Goal: Task Accomplishment & Management: Use online tool/utility

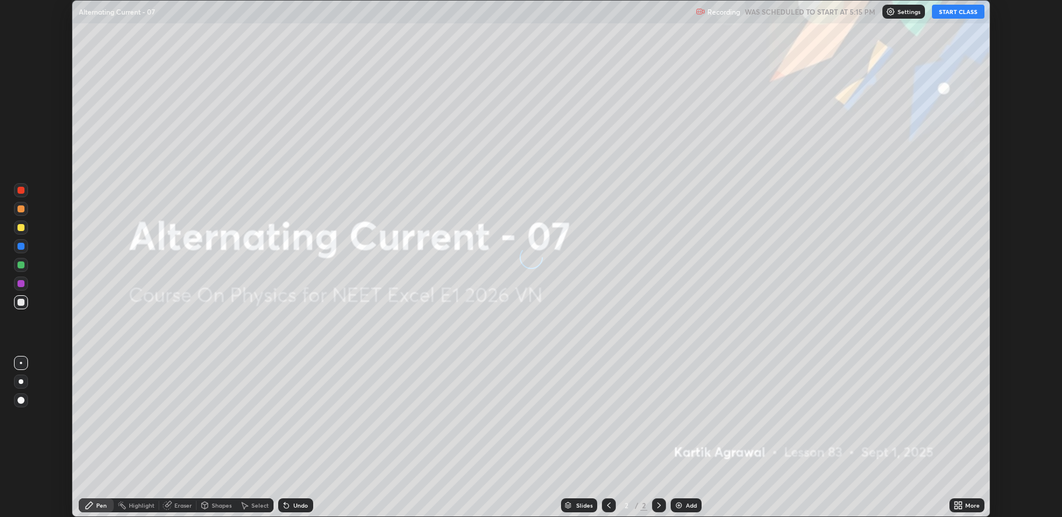
scroll to position [517, 1062]
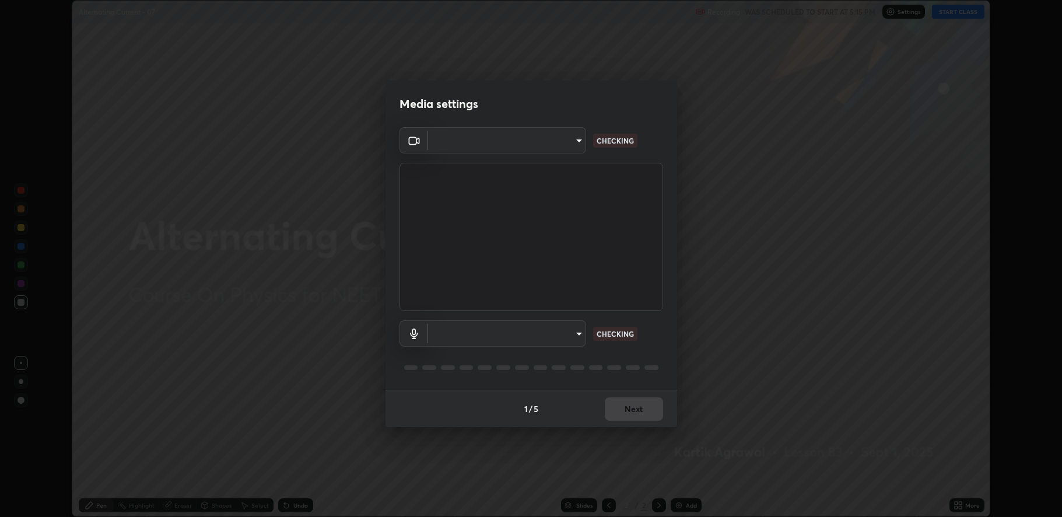
type input "fbf3bf66c54ebdc22d4a916e1eeea5187fc1625fd733ae2b86b360c30985395f"
click at [473, 331] on body "Erase all Alternating Current - 07 Recording WAS SCHEDULED TO START AT 5:15 PM …" at bounding box center [531, 258] width 1062 height 517
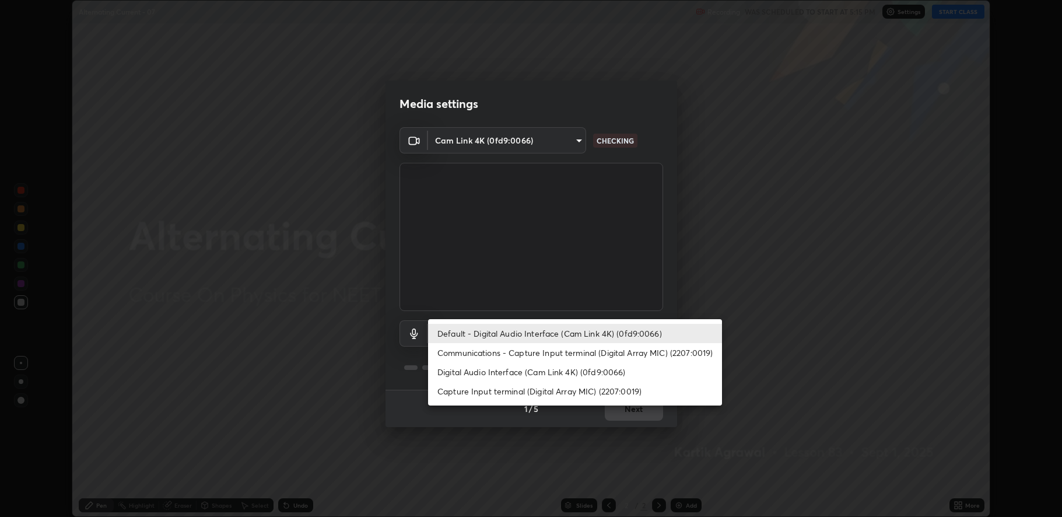
click at [507, 382] on li "Capture Input terminal (Digital Array MIC) (2207:0019)" at bounding box center [575, 390] width 294 height 19
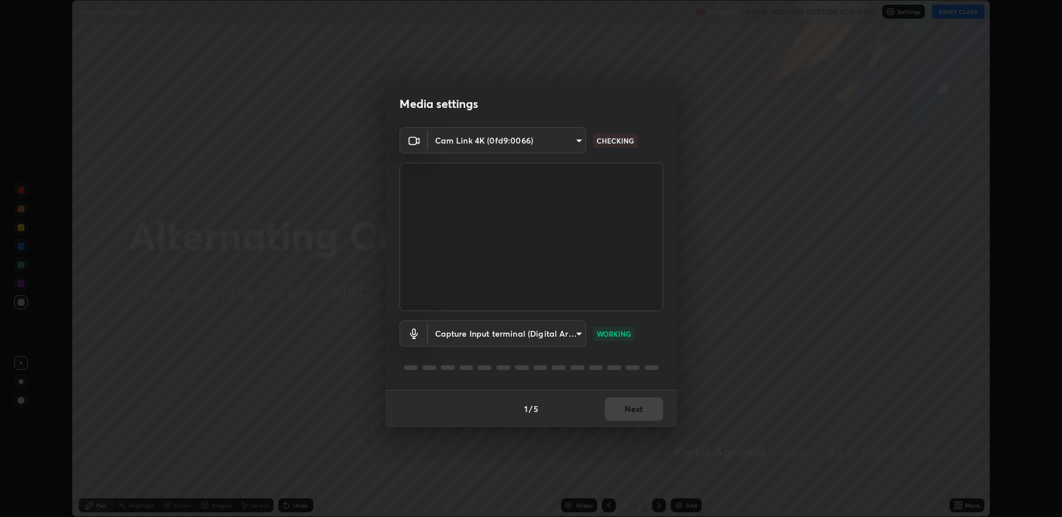
click at [508, 332] on body "Erase all Alternating Current - 07 Recording WAS SCHEDULED TO START AT 5:15 PM …" at bounding box center [531, 258] width 1062 height 517
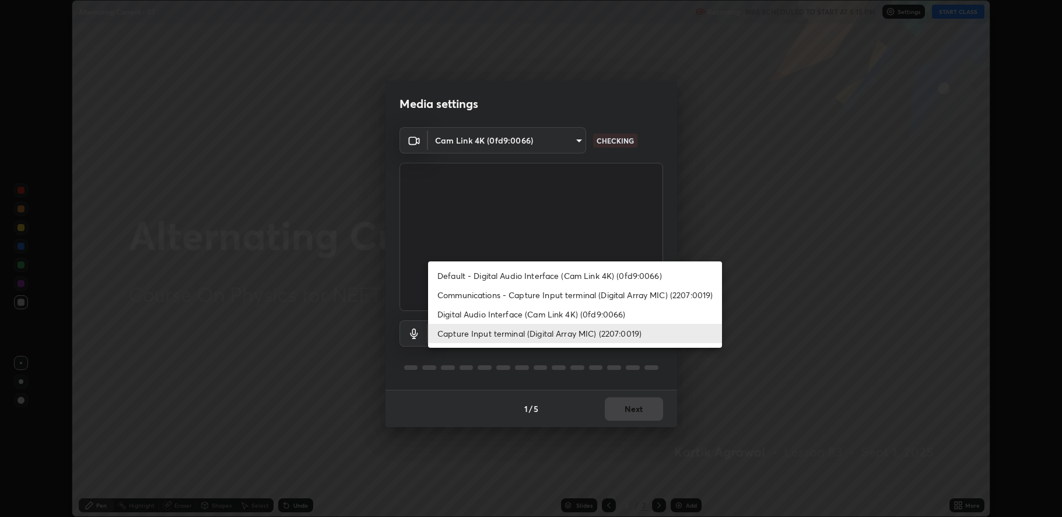
click at [538, 273] on li "Default - Digital Audio Interface (Cam Link 4K) (0fd9:0066)" at bounding box center [575, 275] width 294 height 19
type input "default"
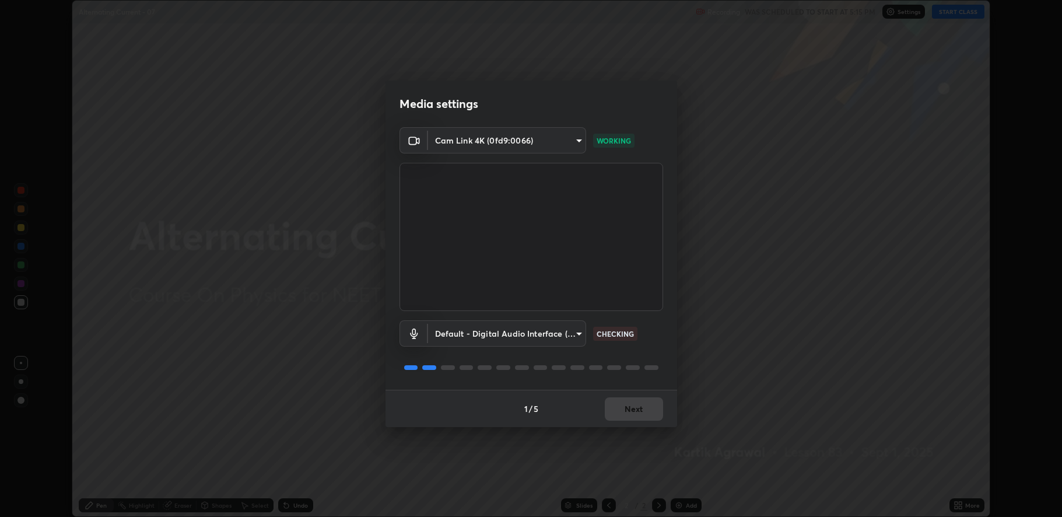
click at [624, 406] on div "1 / 5 Next" at bounding box center [531, 407] width 292 height 37
click at [624, 408] on div "1 / 5 Next" at bounding box center [531, 407] width 292 height 37
click at [626, 412] on div "1 / 5 Next" at bounding box center [531, 407] width 292 height 37
click at [627, 411] on div "1 / 5 Next" at bounding box center [531, 407] width 292 height 37
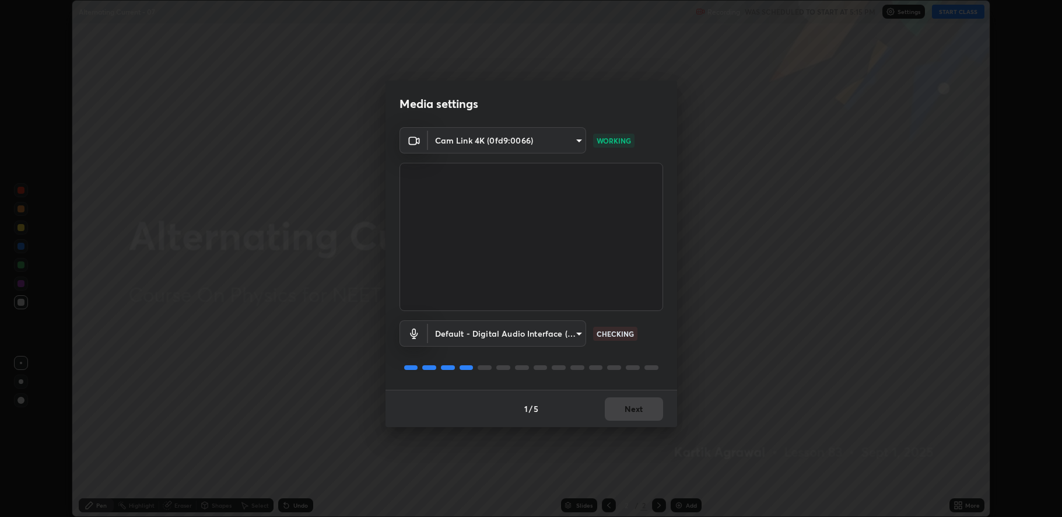
click at [630, 413] on div "1 / 5 Next" at bounding box center [531, 407] width 292 height 37
click at [627, 416] on div "1 / 5 Next" at bounding box center [531, 407] width 292 height 37
click at [629, 410] on button "Next" at bounding box center [634, 408] width 58 height 23
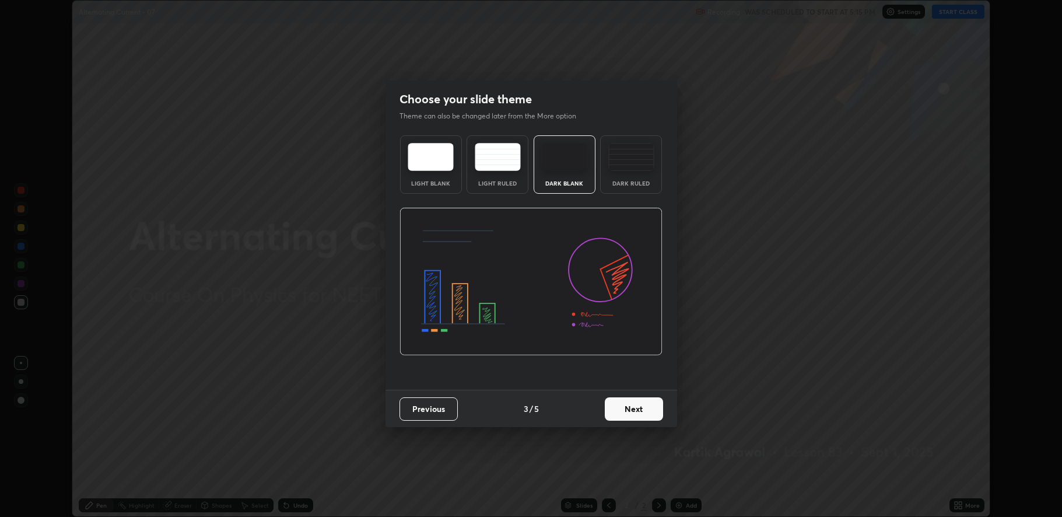
click at [630, 411] on button "Next" at bounding box center [634, 408] width 58 height 23
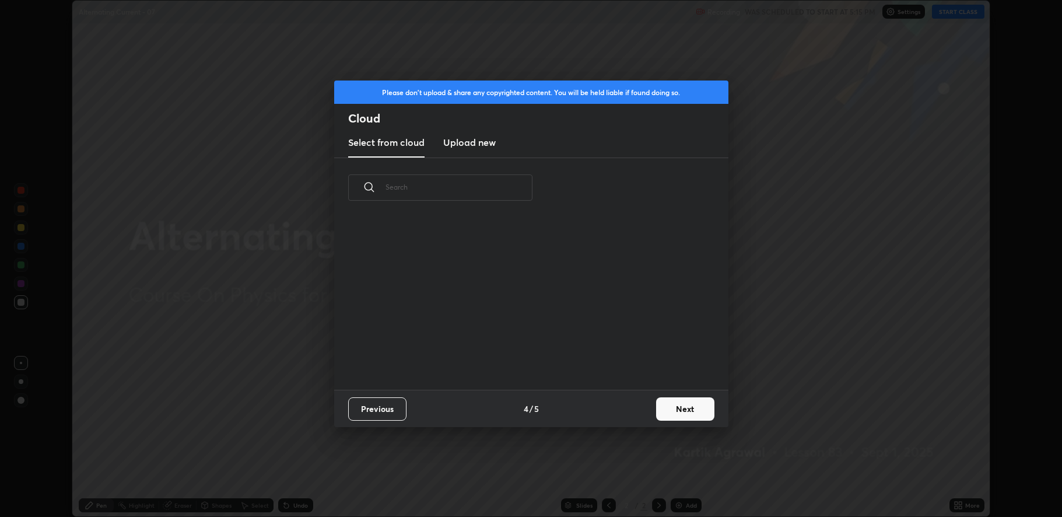
click at [671, 416] on button "Next" at bounding box center [685, 408] width 58 height 23
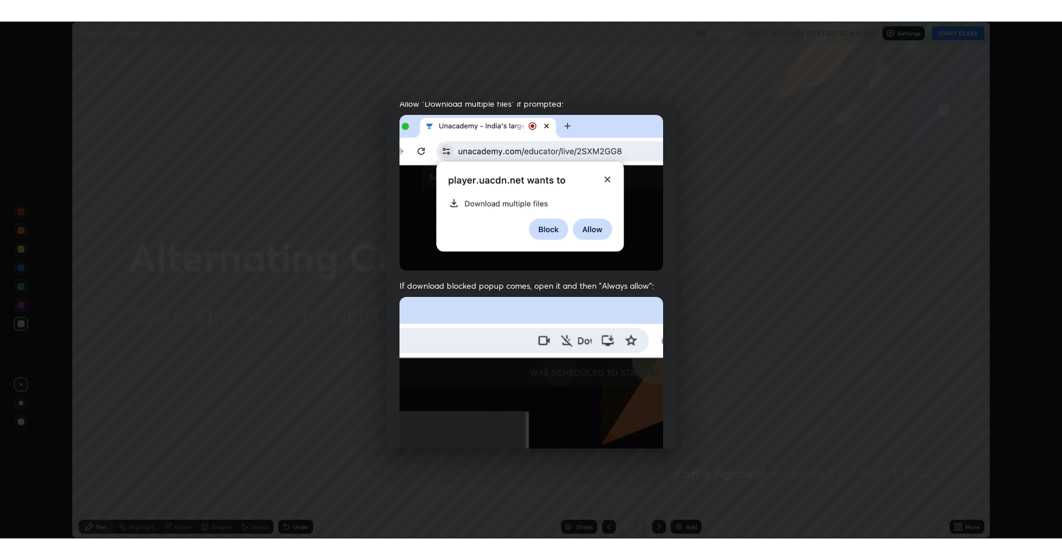
scroll to position [237, 0]
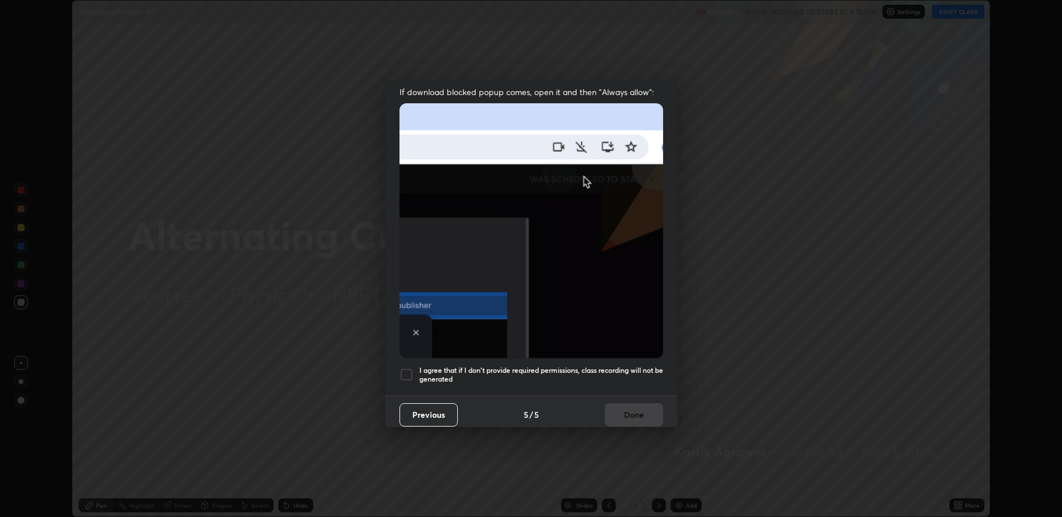
click at [405, 373] on div at bounding box center [406, 374] width 14 height 14
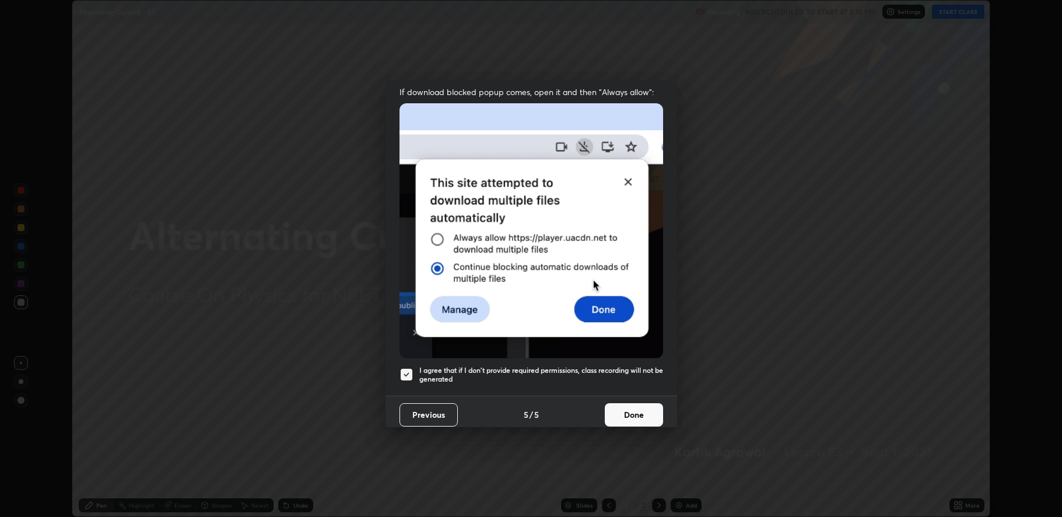
click at [612, 406] on button "Done" at bounding box center [634, 414] width 58 height 23
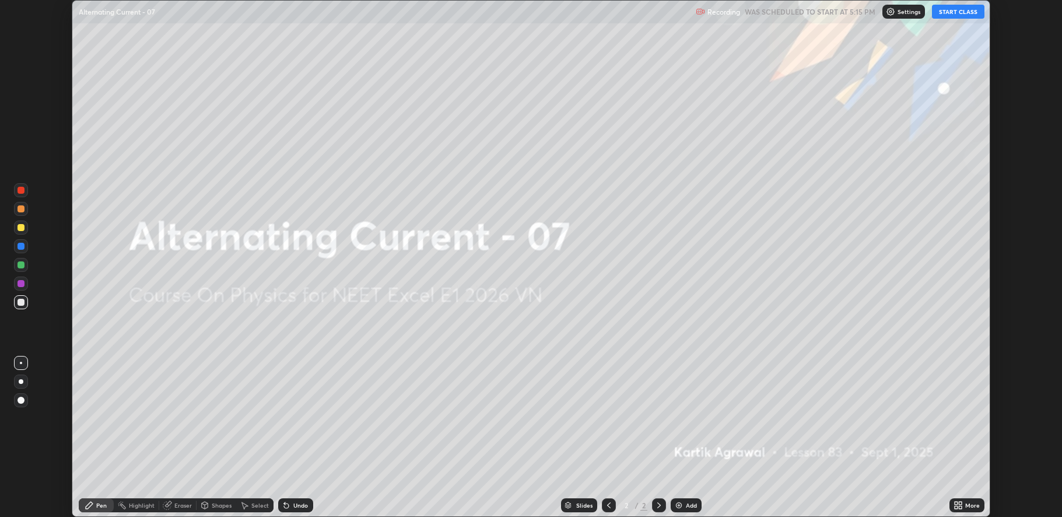
click at [968, 510] on div "More" at bounding box center [966, 505] width 35 height 14
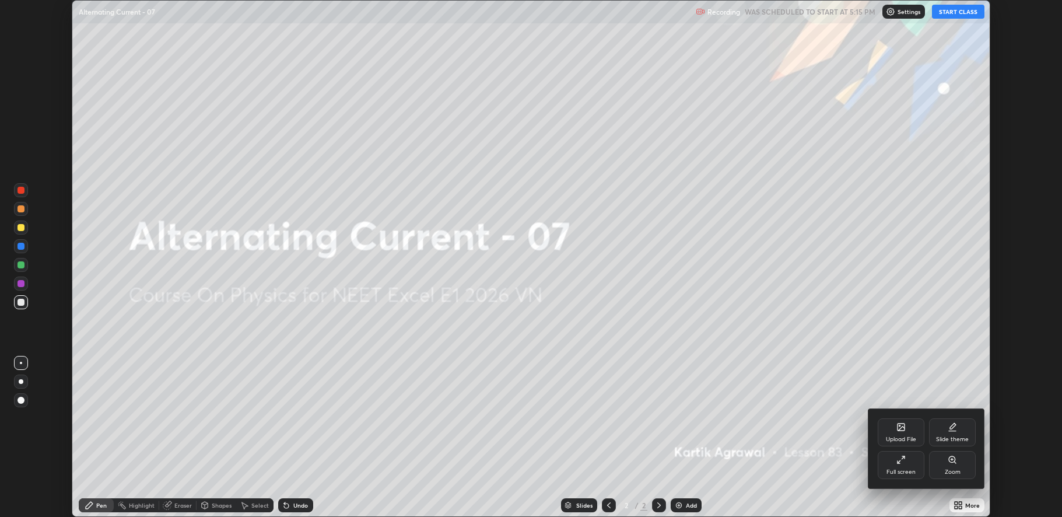
click at [904, 466] on div "Full screen" at bounding box center [901, 465] width 47 height 28
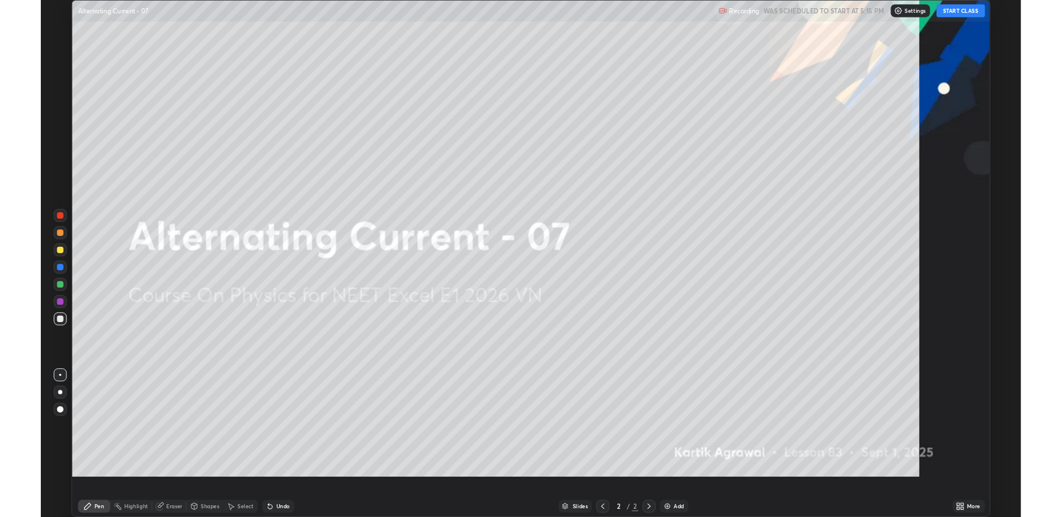
scroll to position [560, 1062]
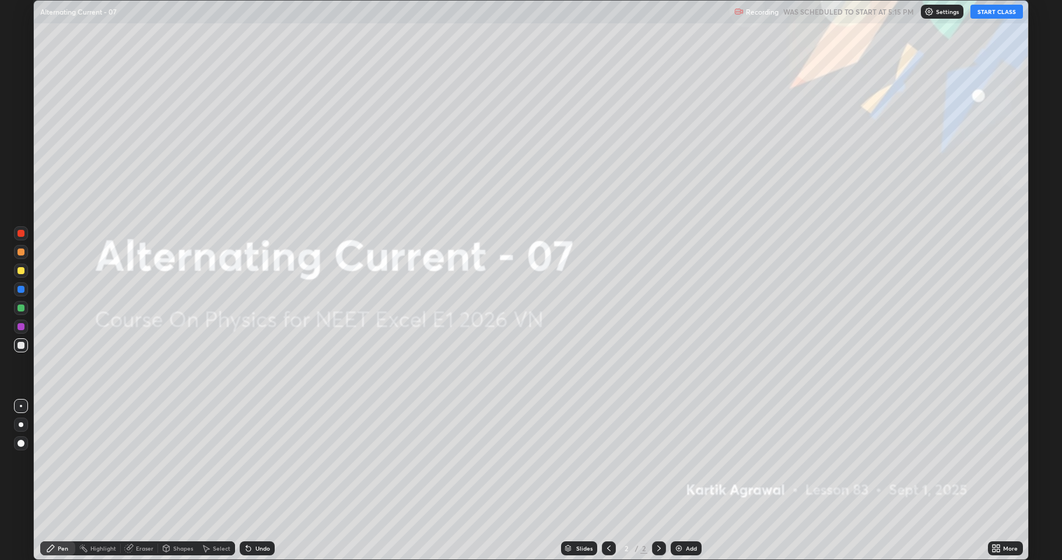
click at [991, 10] on button "START CLASS" at bounding box center [996, 12] width 52 height 14
click at [681, 516] on img at bounding box center [678, 547] width 9 height 9
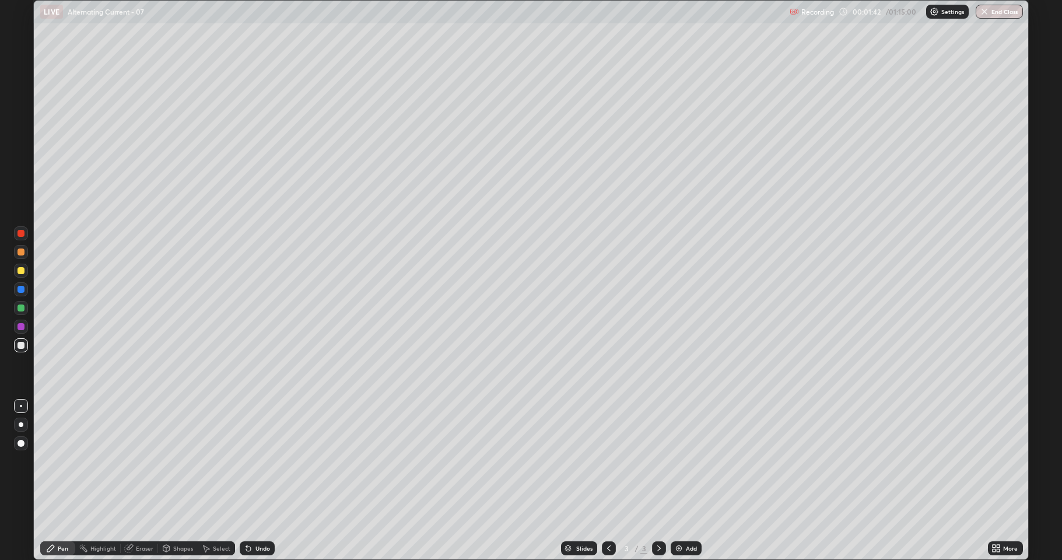
click at [15, 306] on div at bounding box center [21, 308] width 14 height 14
click at [20, 270] on div at bounding box center [20, 270] width 7 height 7
click at [20, 254] on div at bounding box center [20, 251] width 7 height 7
click at [22, 346] on div at bounding box center [20, 345] width 7 height 7
click at [20, 273] on div at bounding box center [20, 270] width 7 height 7
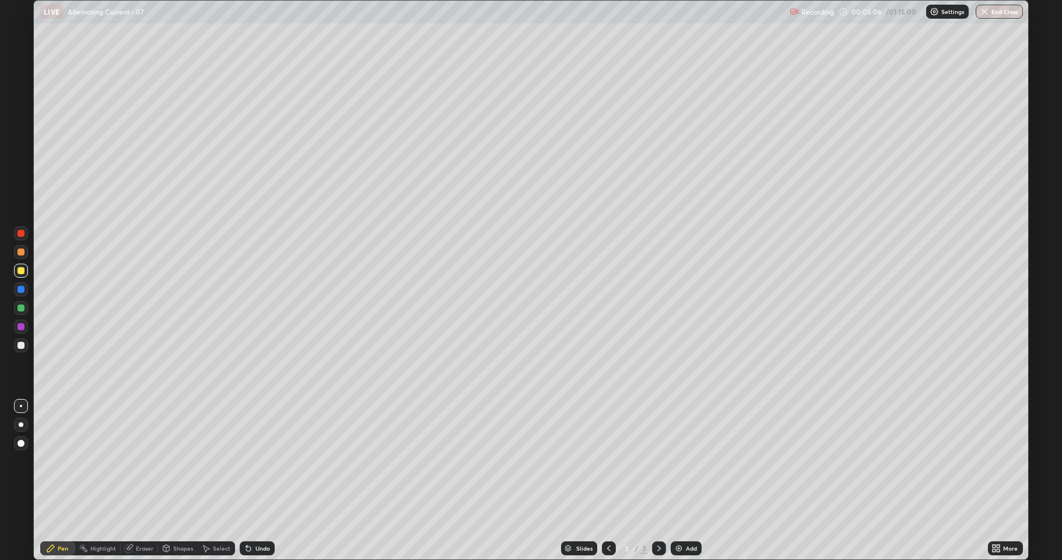
click at [23, 255] on div at bounding box center [21, 252] width 14 height 14
click at [256, 516] on div "Undo" at bounding box center [262, 548] width 15 height 6
click at [255, 516] on div "Undo" at bounding box center [262, 548] width 15 height 6
click at [19, 269] on div at bounding box center [20, 270] width 7 height 7
click at [680, 516] on img at bounding box center [678, 547] width 9 height 9
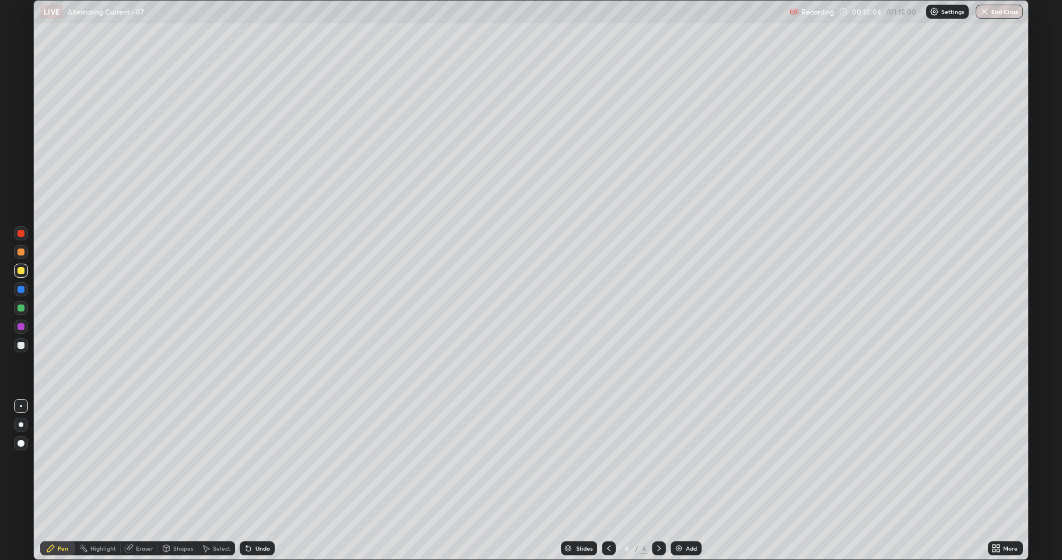
click at [175, 516] on div "Shapes" at bounding box center [178, 548] width 40 height 14
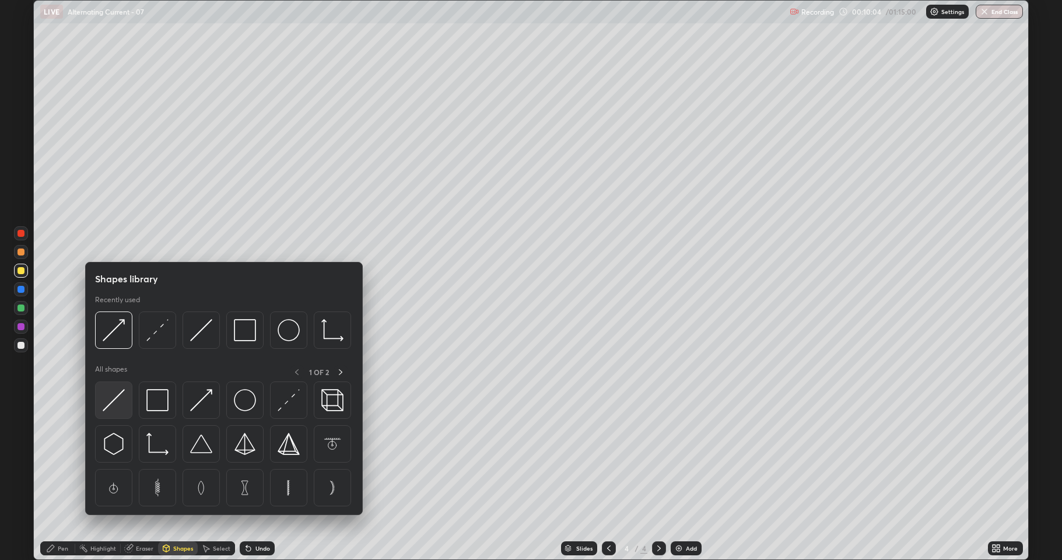
click at [115, 399] on img at bounding box center [114, 400] width 22 height 22
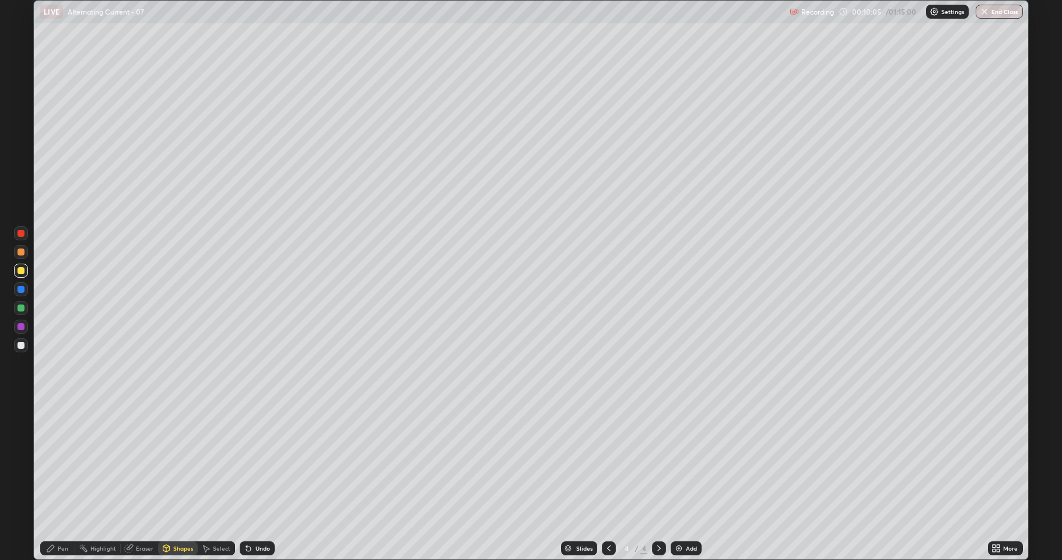
click at [21, 323] on div at bounding box center [20, 326] width 7 height 7
click at [219, 516] on div "Select" at bounding box center [221, 548] width 17 height 6
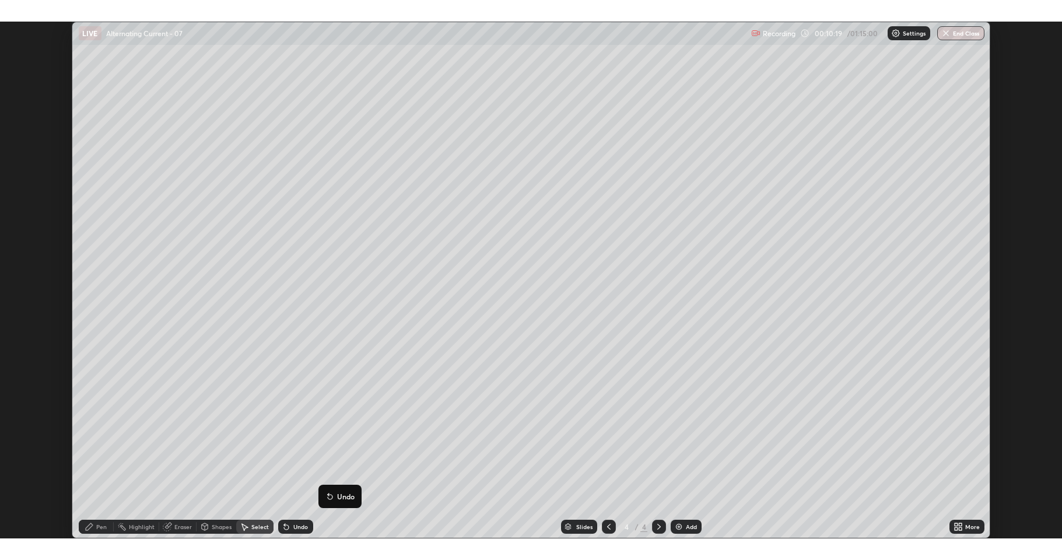
scroll to position [57790, 57245]
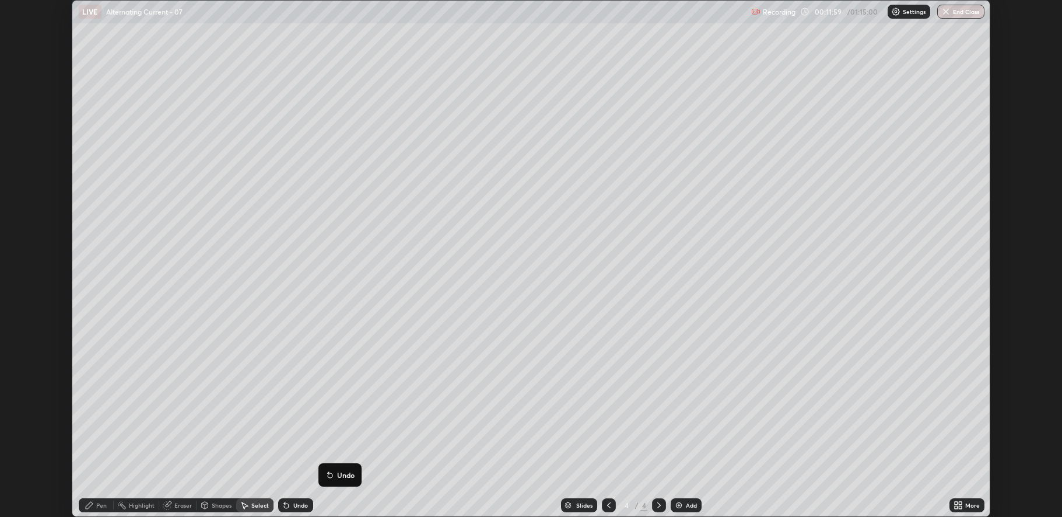
click at [959, 506] on icon at bounding box center [960, 507] width 3 height 3
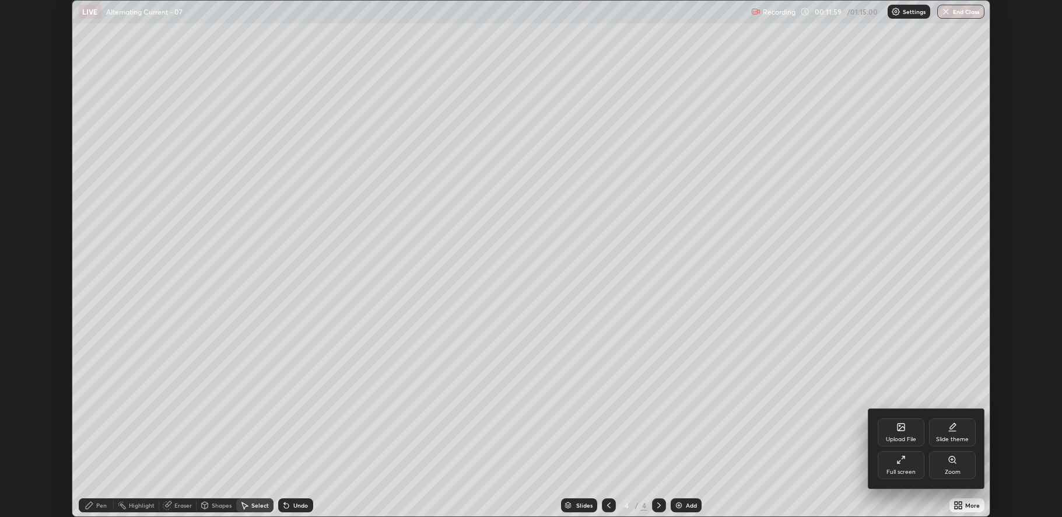
click at [907, 460] on div "Full screen" at bounding box center [901, 465] width 47 height 28
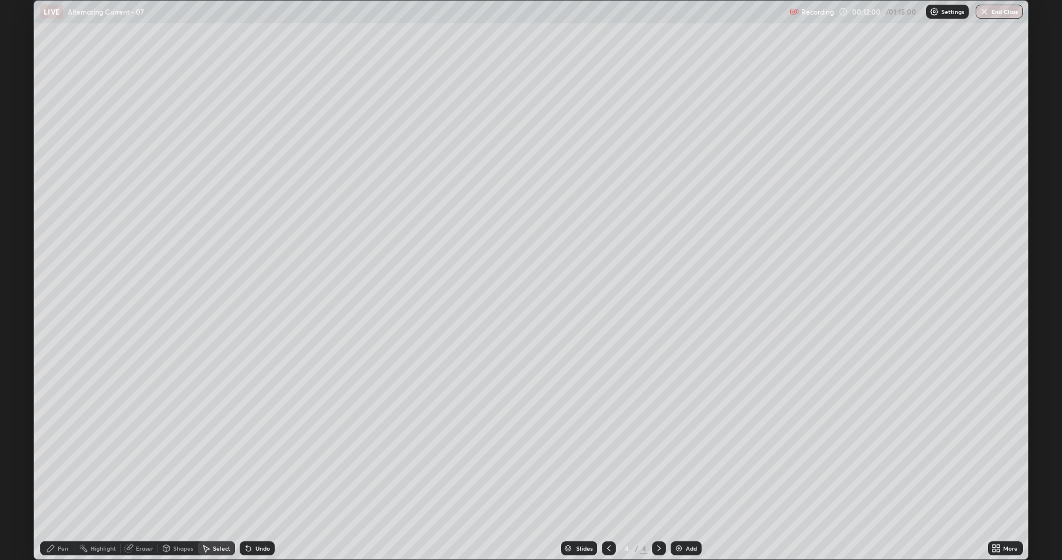
scroll to position [560, 1062]
click at [53, 516] on icon at bounding box center [50, 547] width 9 height 9
click at [22, 257] on div at bounding box center [21, 252] width 14 height 14
click at [22, 306] on div at bounding box center [20, 307] width 7 height 7
click at [171, 516] on div "Shapes" at bounding box center [178, 548] width 40 height 14
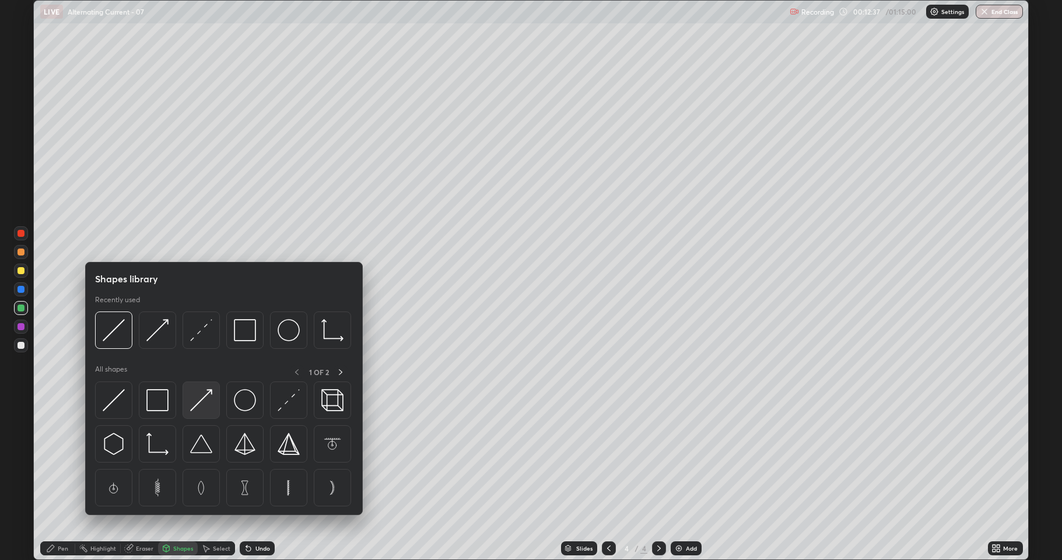
click at [201, 401] on img at bounding box center [201, 400] width 22 height 22
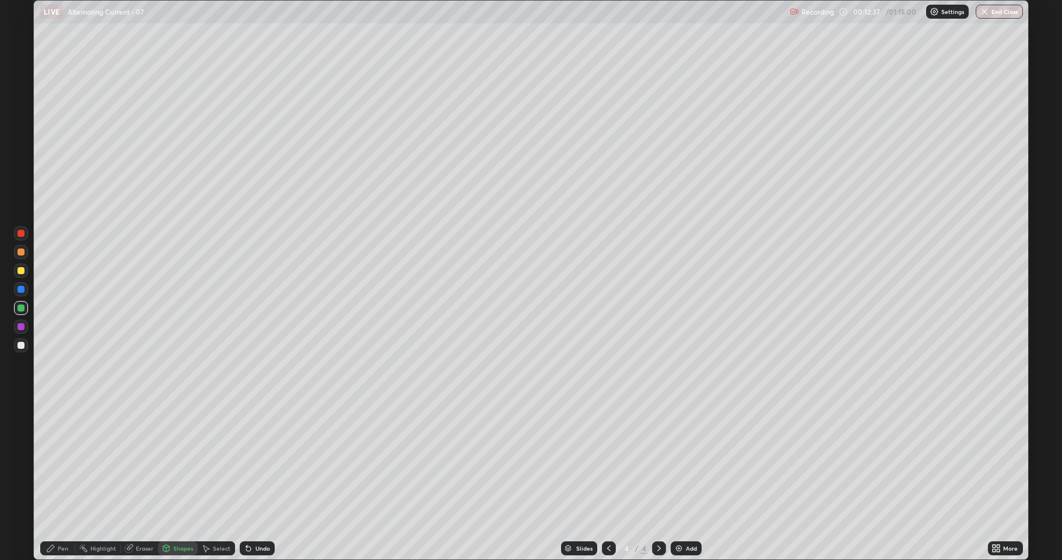
click at [22, 253] on div at bounding box center [20, 251] width 7 height 7
click at [262, 516] on div "Undo" at bounding box center [262, 548] width 15 height 6
click at [23, 313] on div at bounding box center [21, 308] width 14 height 14
click at [23, 255] on div at bounding box center [21, 252] width 14 height 14
click at [255, 516] on div "Undo" at bounding box center [262, 548] width 15 height 6
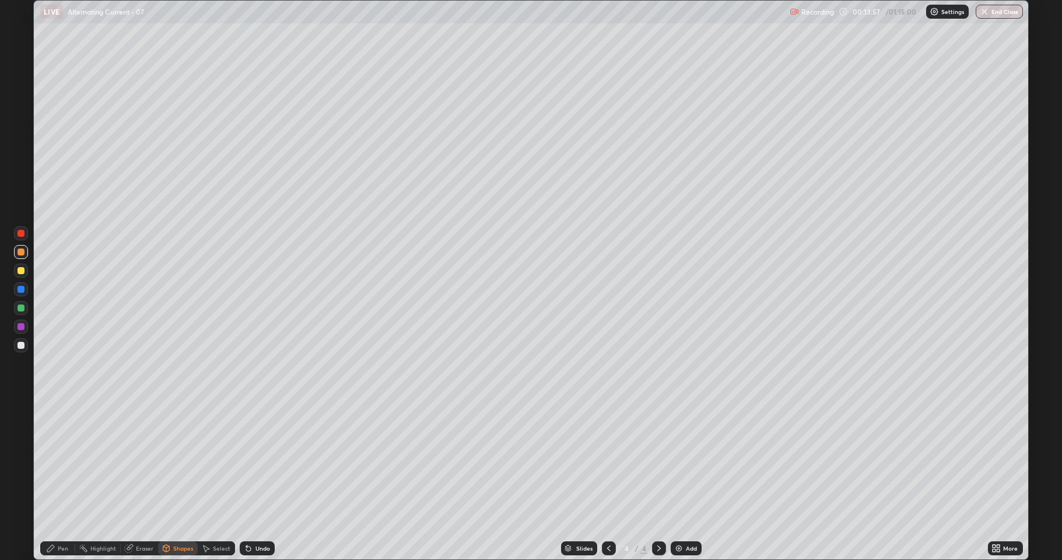
click at [247, 516] on icon at bounding box center [248, 548] width 5 height 5
click at [54, 516] on icon at bounding box center [50, 547] width 9 height 9
click at [23, 308] on div at bounding box center [20, 307] width 7 height 7
click at [23, 254] on div at bounding box center [20, 251] width 7 height 7
click at [21, 308] on div at bounding box center [20, 307] width 7 height 7
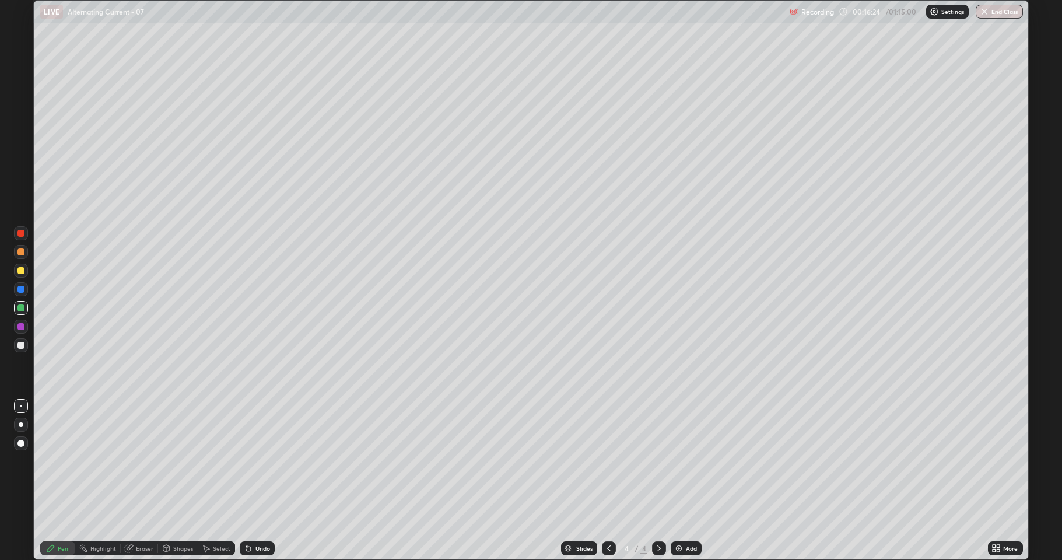
click at [23, 342] on div at bounding box center [20, 345] width 7 height 7
click at [257, 516] on div "Undo" at bounding box center [262, 548] width 15 height 6
click at [256, 516] on div "Undo" at bounding box center [262, 548] width 15 height 6
click at [257, 516] on div "Undo" at bounding box center [262, 548] width 15 height 6
click at [258, 516] on div "Undo" at bounding box center [257, 548] width 35 height 14
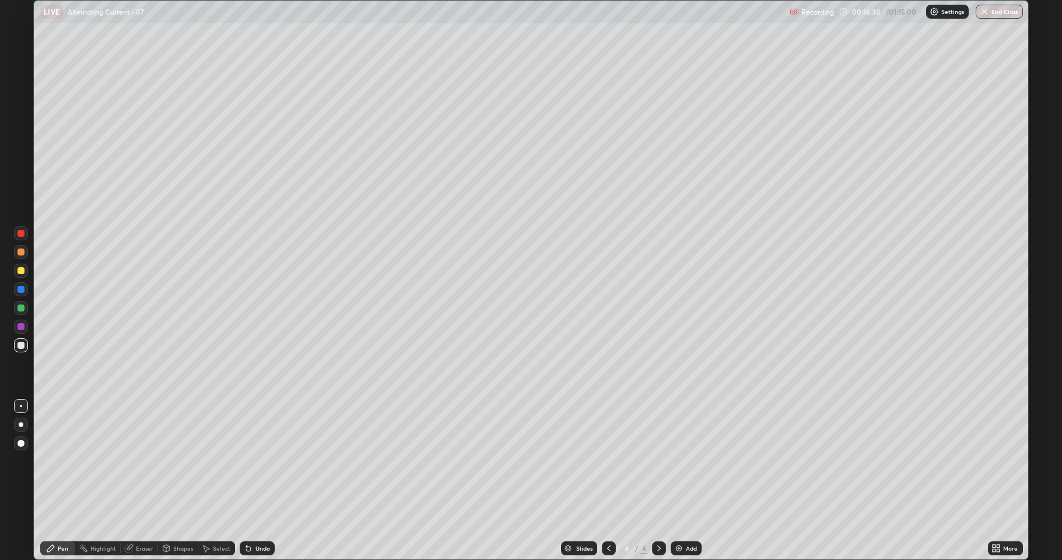
click at [259, 516] on div "Undo" at bounding box center [257, 548] width 35 height 14
click at [260, 516] on div "Undo" at bounding box center [257, 548] width 35 height 14
click at [260, 516] on div "Undo" at bounding box center [262, 548] width 15 height 6
click at [261, 516] on div "Undo" at bounding box center [262, 548] width 15 height 6
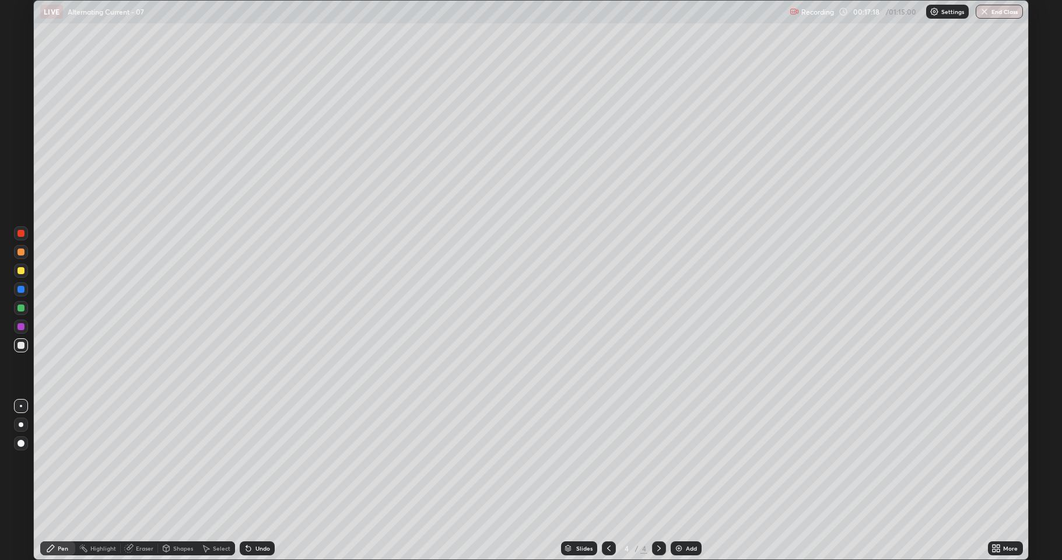
click at [18, 272] on div at bounding box center [20, 270] width 7 height 7
click at [694, 516] on div "Add" at bounding box center [691, 548] width 11 height 6
click at [24, 345] on div at bounding box center [20, 345] width 7 height 7
click at [180, 516] on div "Shapes" at bounding box center [183, 548] width 20 height 6
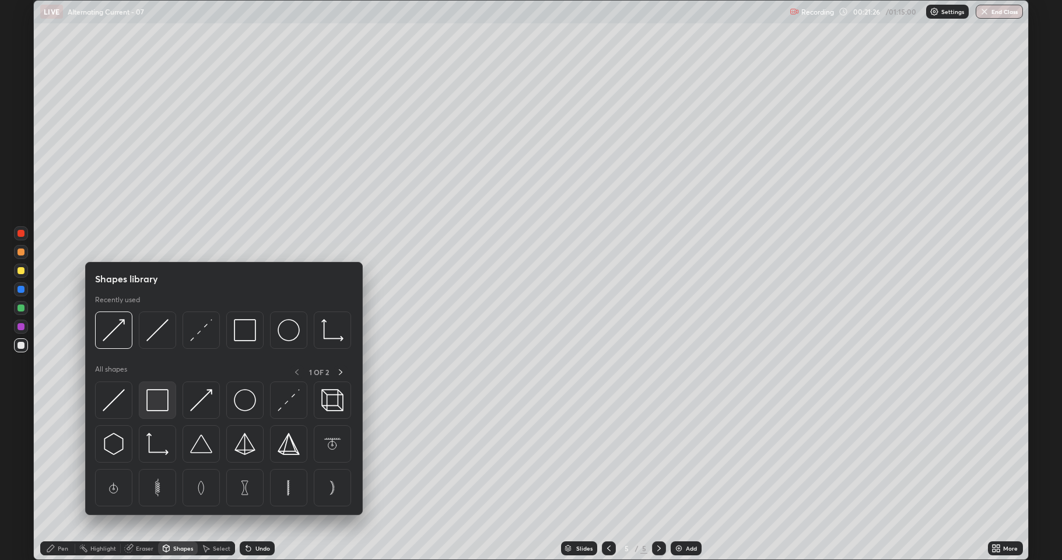
click at [161, 401] on img at bounding box center [157, 400] width 22 height 22
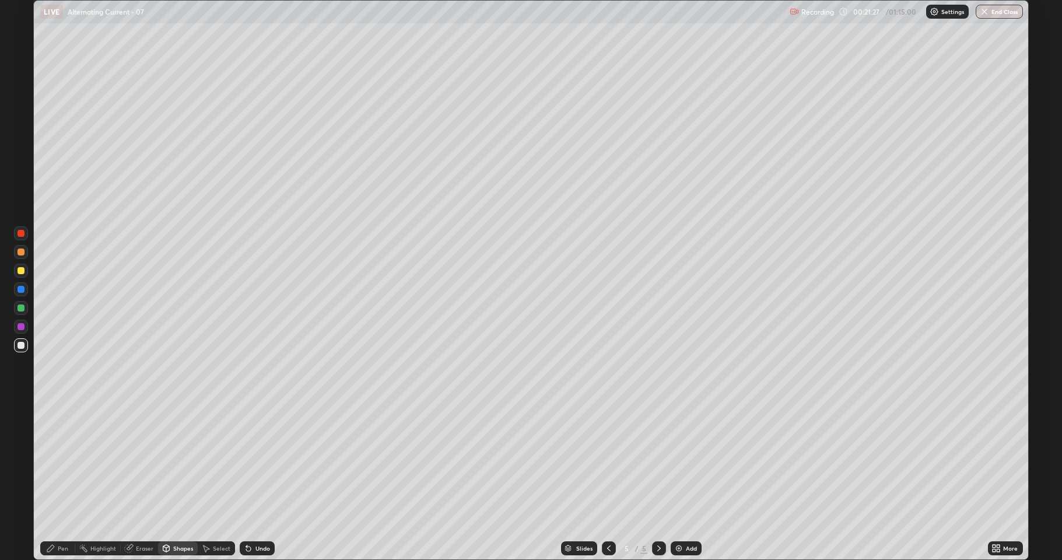
click at [21, 307] on div at bounding box center [20, 307] width 7 height 7
click at [20, 271] on div at bounding box center [20, 270] width 7 height 7
click at [252, 516] on div "Undo" at bounding box center [257, 548] width 35 height 14
click at [62, 516] on div "Pen" at bounding box center [57, 548] width 35 height 14
click at [20, 346] on div at bounding box center [20, 345] width 7 height 7
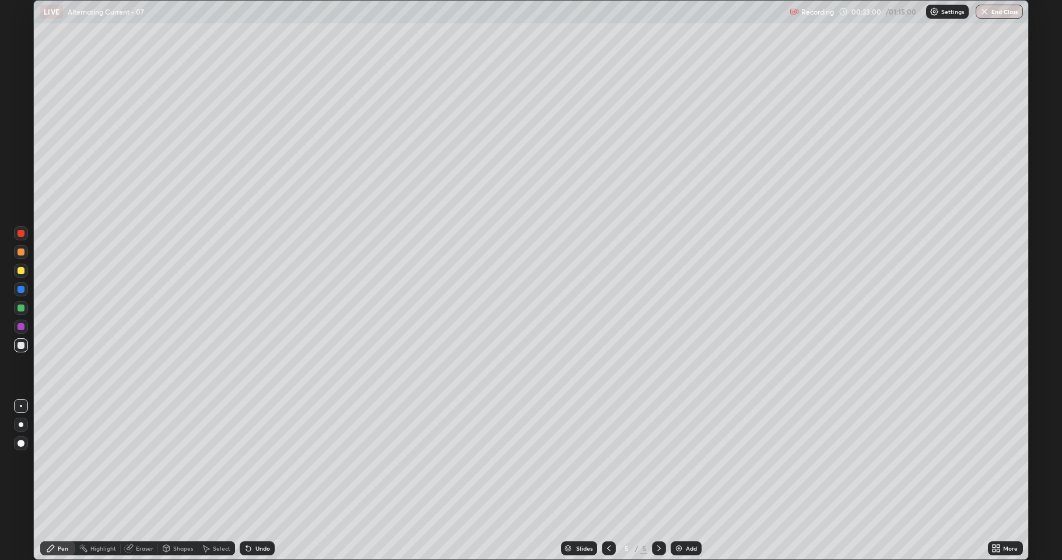
click at [22, 310] on div at bounding box center [20, 307] width 7 height 7
click at [20, 289] on div at bounding box center [20, 289] width 7 height 7
click at [23, 269] on div at bounding box center [20, 270] width 7 height 7
click at [683, 516] on div "Add" at bounding box center [686, 548] width 31 height 14
click at [19, 304] on div at bounding box center [20, 307] width 7 height 7
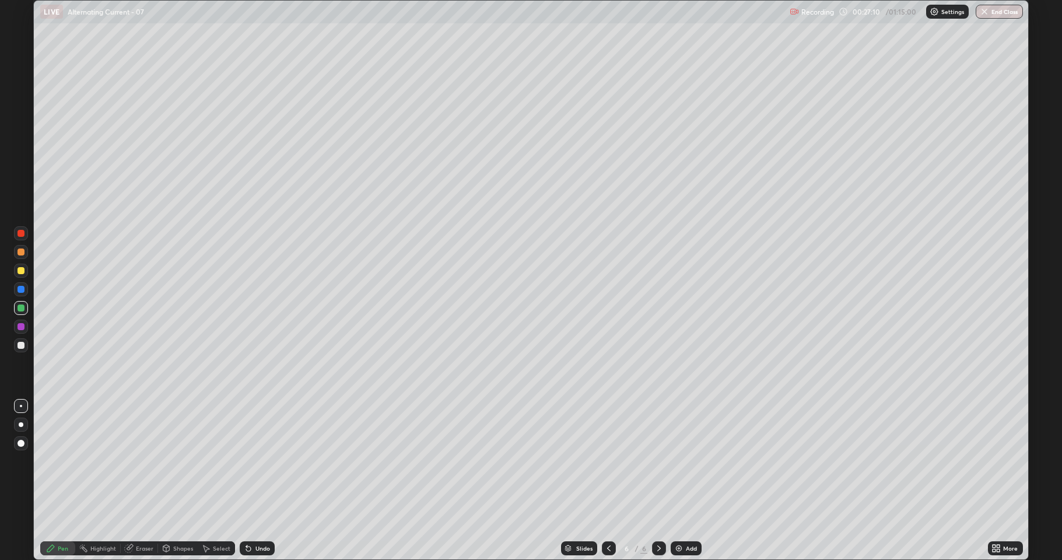
click at [15, 271] on div at bounding box center [21, 271] width 14 height 14
click at [20, 254] on div at bounding box center [20, 251] width 7 height 7
click at [20, 345] on div at bounding box center [20, 345] width 7 height 7
click at [683, 516] on div "Add" at bounding box center [686, 548] width 31 height 14
click at [22, 308] on div at bounding box center [20, 307] width 7 height 7
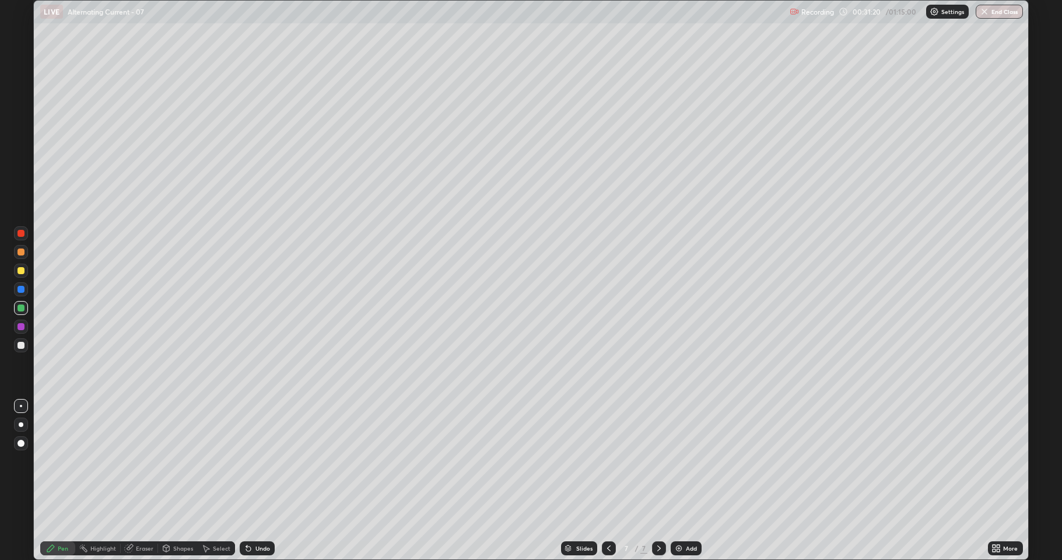
click at [257, 516] on div "Undo" at bounding box center [262, 548] width 15 height 6
click at [259, 516] on div "Undo" at bounding box center [257, 548] width 35 height 14
click at [260, 516] on div "Undo" at bounding box center [257, 548] width 35 height 14
click at [259, 516] on div "Undo" at bounding box center [257, 548] width 35 height 14
click at [259, 516] on div "Undo" at bounding box center [262, 548] width 15 height 6
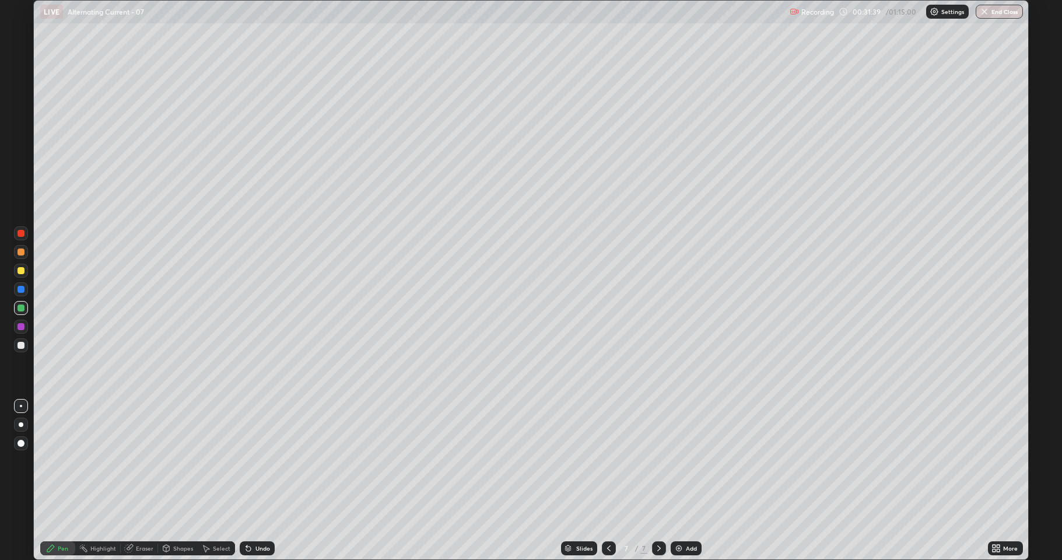
click at [15, 273] on div at bounding box center [21, 271] width 14 height 14
click at [23, 339] on div at bounding box center [21, 345] width 14 height 14
click at [21, 308] on div at bounding box center [20, 307] width 7 height 7
click at [19, 345] on div at bounding box center [20, 345] width 7 height 7
click at [21, 270] on div at bounding box center [20, 270] width 7 height 7
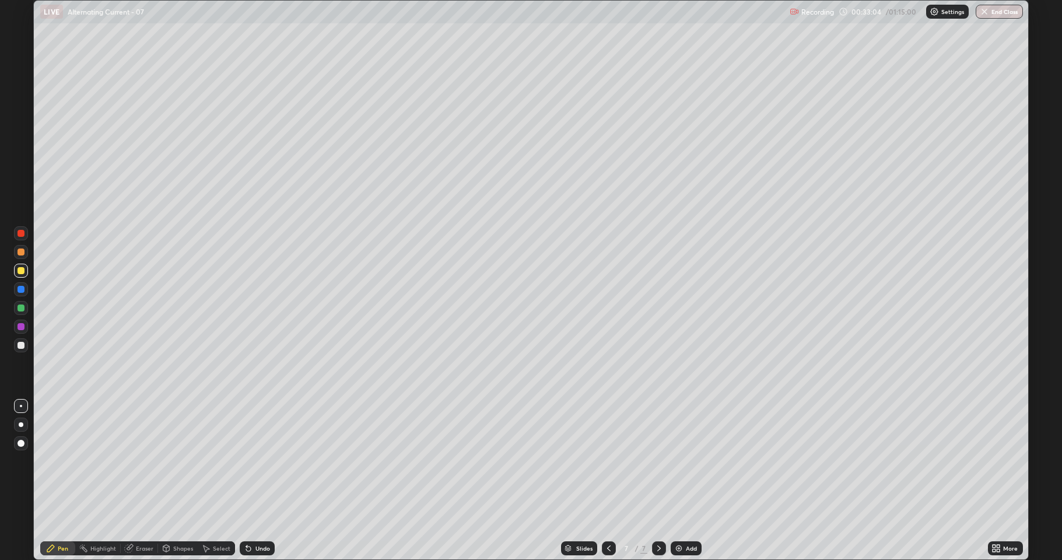
click at [18, 352] on div at bounding box center [21, 345] width 14 height 14
click at [22, 273] on div at bounding box center [20, 270] width 7 height 7
click at [20, 345] on div at bounding box center [20, 345] width 7 height 7
click at [23, 268] on div at bounding box center [20, 270] width 7 height 7
click at [21, 307] on div at bounding box center [20, 307] width 7 height 7
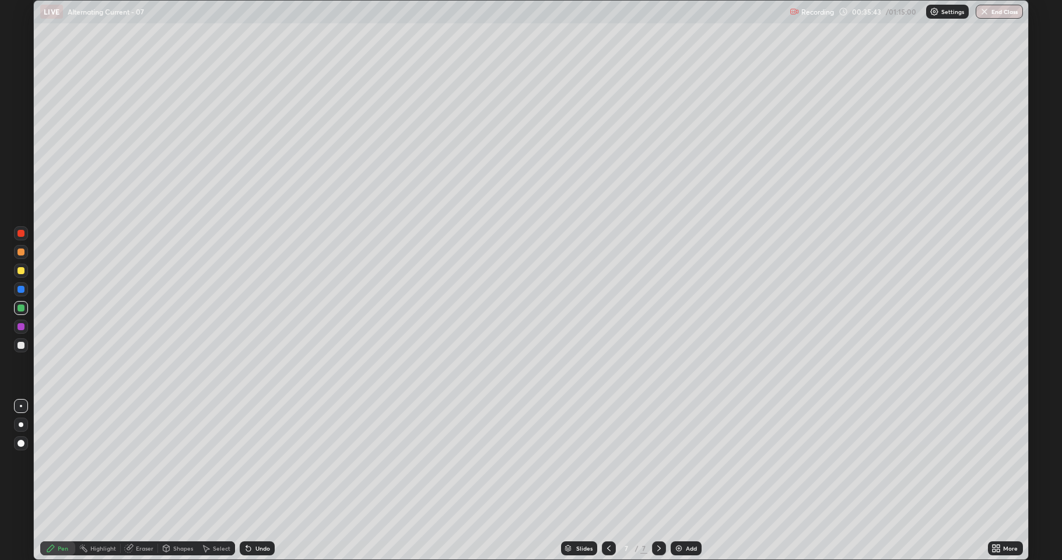
click at [20, 289] on div at bounding box center [20, 289] width 7 height 7
click at [19, 342] on div at bounding box center [20, 345] width 7 height 7
click at [694, 516] on div "Add" at bounding box center [691, 548] width 11 height 6
click at [19, 269] on div at bounding box center [20, 270] width 7 height 7
click at [603, 516] on div at bounding box center [609, 548] width 14 height 14
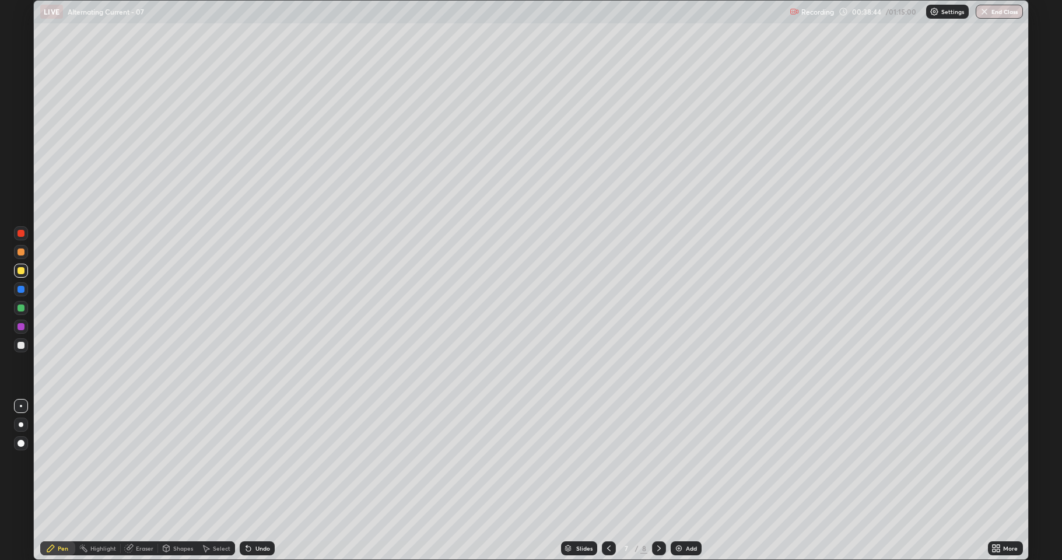
click at [658, 516] on icon at bounding box center [658, 547] width 9 height 9
click at [258, 516] on div "Undo" at bounding box center [257, 548] width 35 height 14
click at [17, 307] on div at bounding box center [20, 307] width 7 height 7
click at [21, 346] on div at bounding box center [20, 345] width 7 height 7
click at [22, 308] on div at bounding box center [20, 307] width 7 height 7
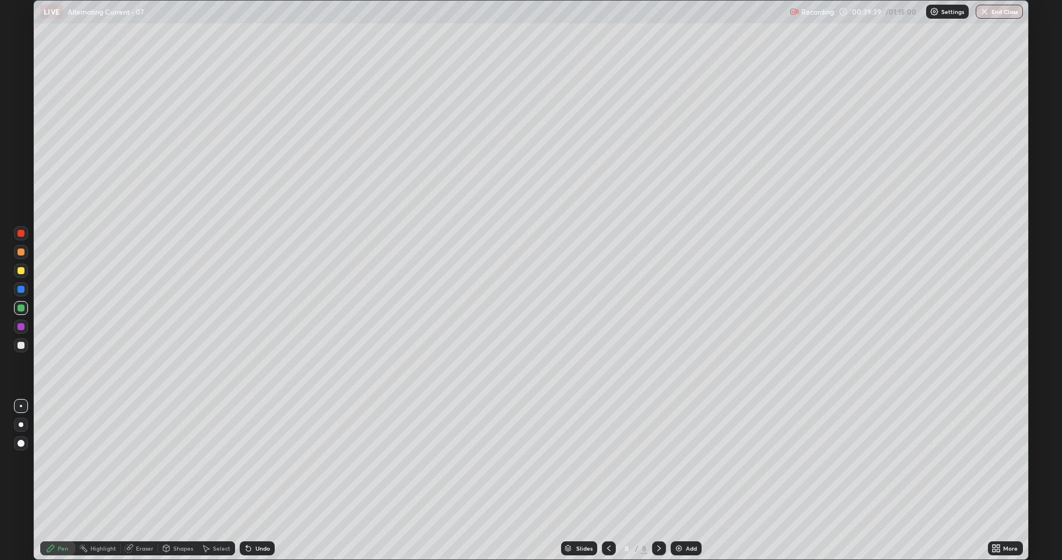
click at [18, 345] on div at bounding box center [20, 345] width 7 height 7
click at [19, 273] on div at bounding box center [20, 270] width 7 height 7
click at [262, 516] on div "Undo" at bounding box center [262, 548] width 15 height 6
click at [257, 516] on div "Undo" at bounding box center [262, 548] width 15 height 6
click at [129, 516] on icon at bounding box center [129, 549] width 8 height 8
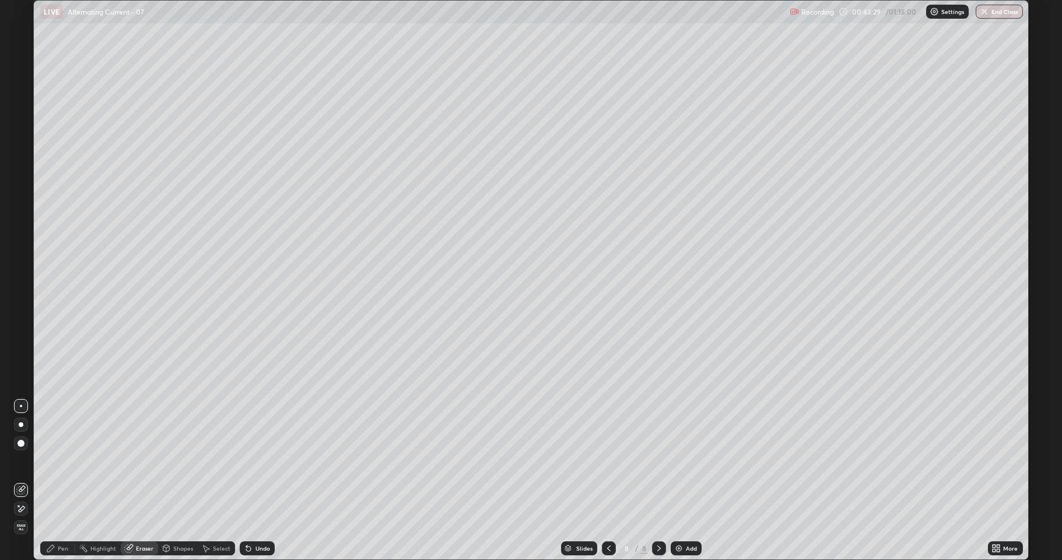
click at [19, 506] on icon at bounding box center [18, 505] width 1 height 1
click at [684, 516] on div "Add" at bounding box center [686, 548] width 31 height 14
click at [56, 516] on div "Pen" at bounding box center [57, 548] width 35 height 14
click at [22, 346] on div at bounding box center [20, 345] width 7 height 7
click at [15, 307] on div at bounding box center [21, 308] width 14 height 14
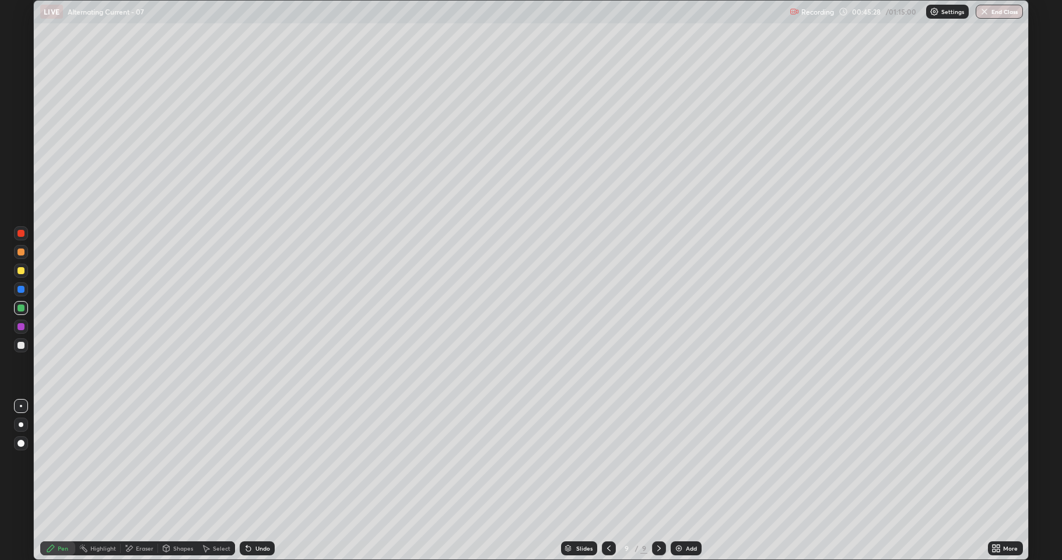
click at [255, 516] on div "Undo" at bounding box center [262, 548] width 15 height 6
click at [21, 308] on div at bounding box center [20, 307] width 7 height 7
click at [18, 270] on div at bounding box center [20, 270] width 7 height 7
click at [23, 343] on div at bounding box center [20, 345] width 7 height 7
click at [683, 516] on div "Add" at bounding box center [686, 548] width 31 height 14
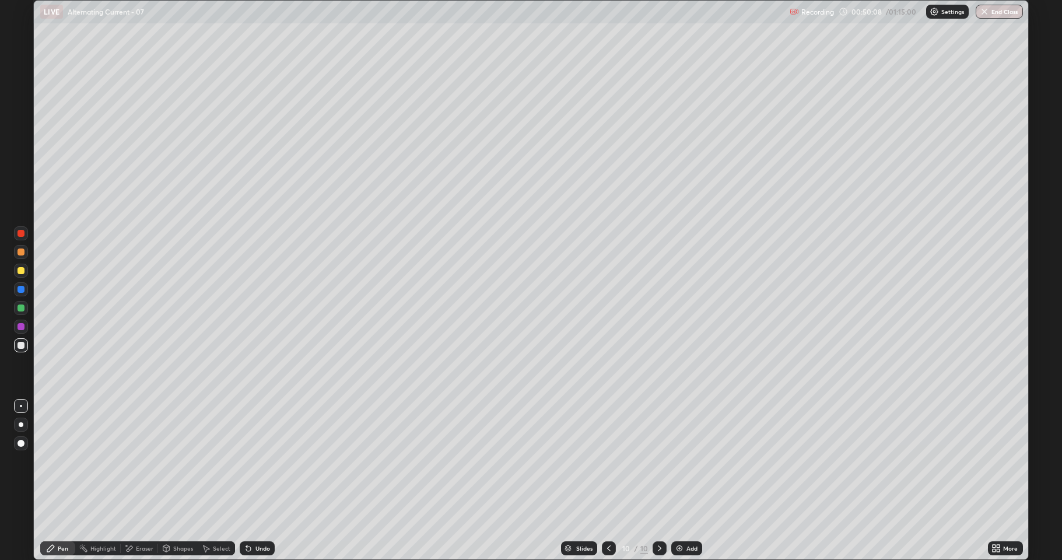
click at [22, 275] on div at bounding box center [21, 271] width 14 height 14
click at [247, 516] on icon at bounding box center [248, 547] width 9 height 9
click at [247, 516] on icon at bounding box center [248, 548] width 5 height 5
click at [261, 516] on div "Undo" at bounding box center [262, 548] width 15 height 6
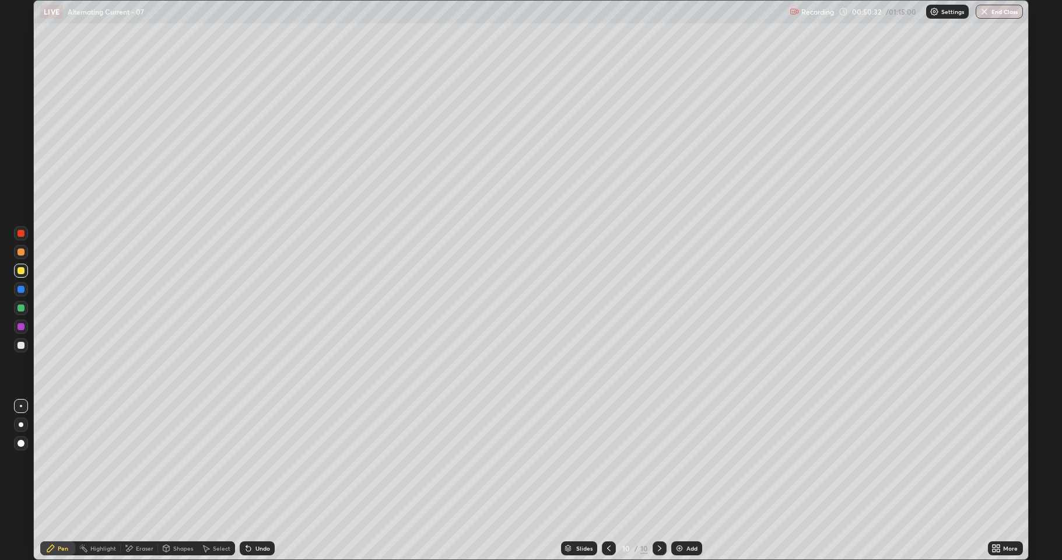
click at [264, 516] on div "Undo" at bounding box center [262, 548] width 15 height 6
click at [260, 516] on div "Undo" at bounding box center [257, 548] width 35 height 14
click at [20, 252] on div at bounding box center [20, 251] width 7 height 7
click at [17, 348] on div at bounding box center [21, 345] width 14 height 14
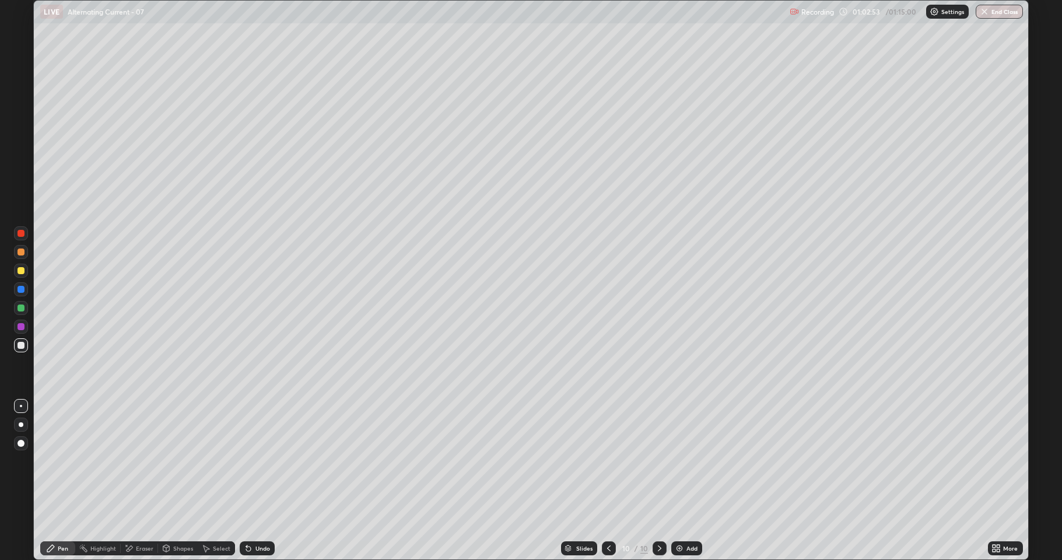
click at [998, 14] on button "End Class" at bounding box center [998, 12] width 47 height 14
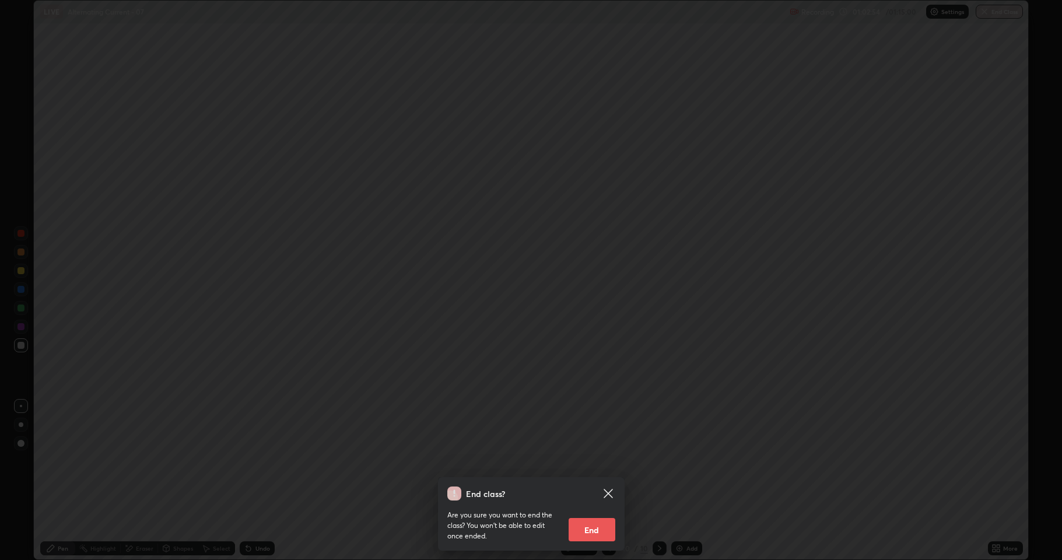
click at [603, 516] on button "End" at bounding box center [591, 529] width 47 height 23
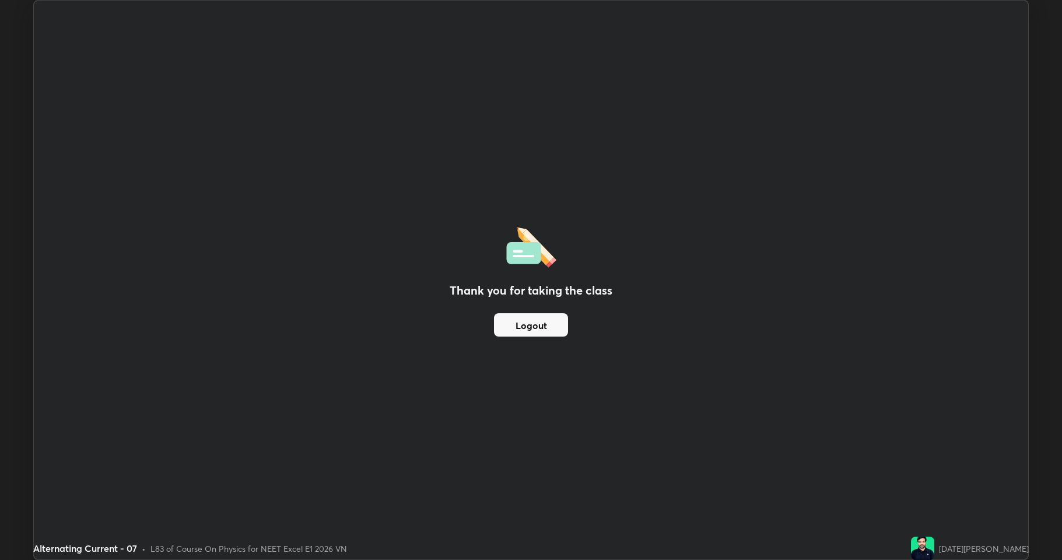
click at [538, 334] on button "Logout" at bounding box center [531, 324] width 74 height 23
